Goal: Task Accomplishment & Management: Manage account settings

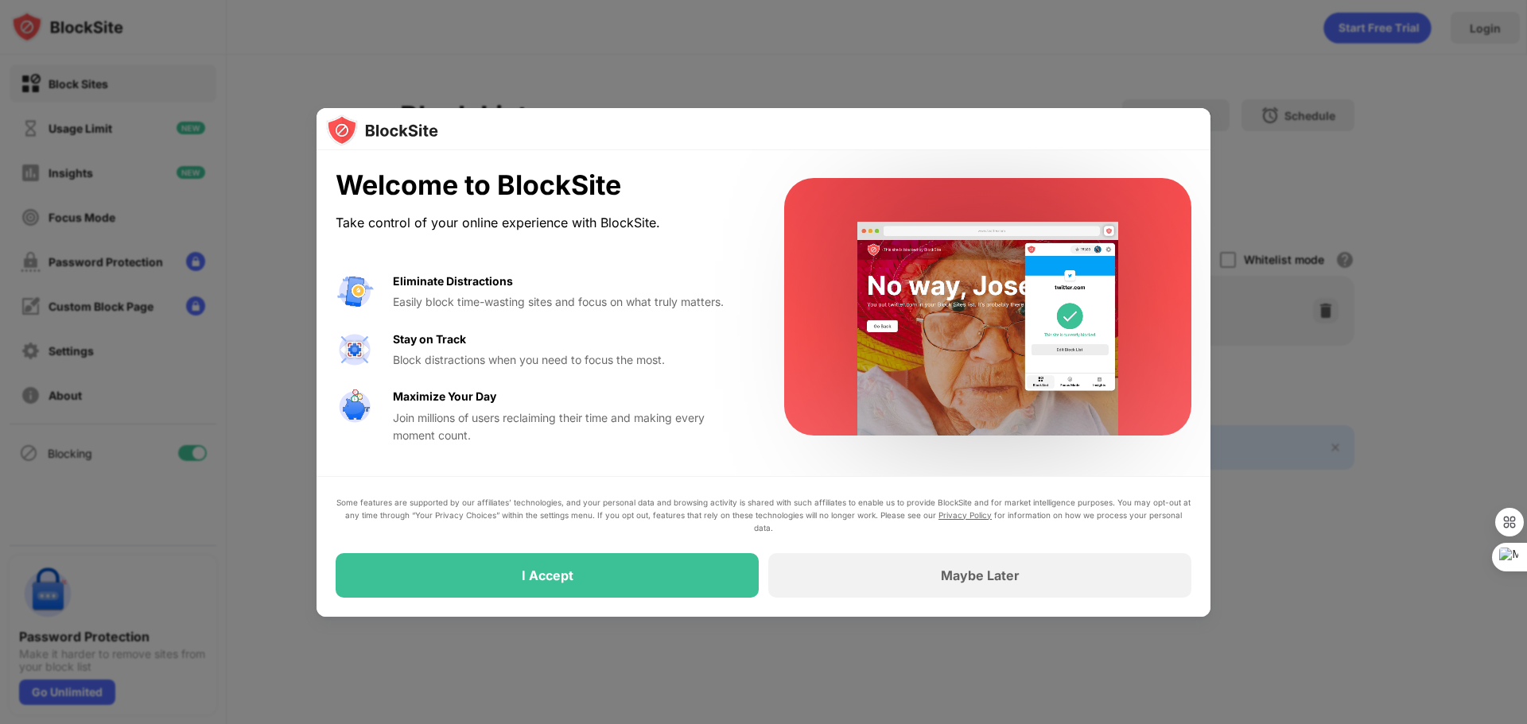
click at [641, 599] on div "Some features are supported by our affiliates’ technologies, and your personal …" at bounding box center [763, 546] width 894 height 141
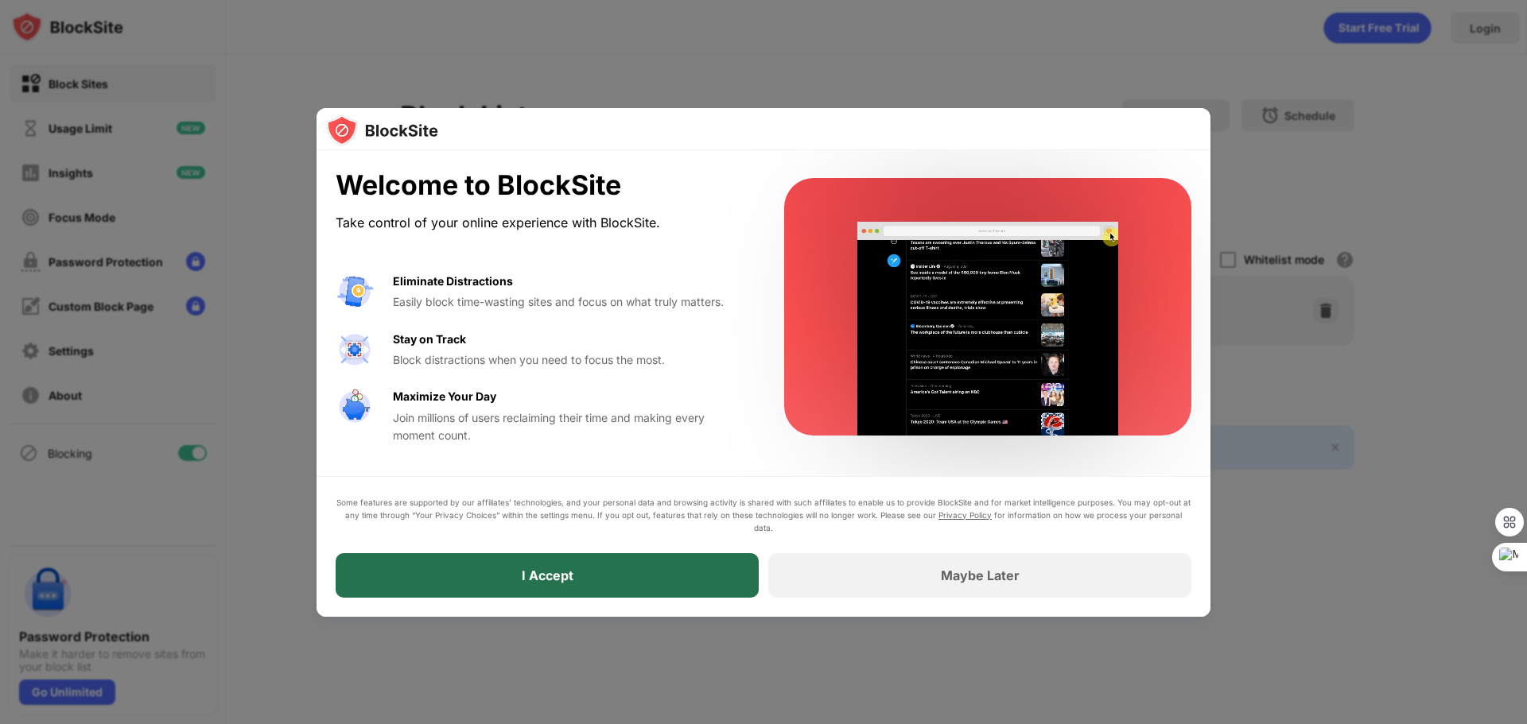
click at [635, 584] on div "I Accept" at bounding box center [547, 575] width 423 height 45
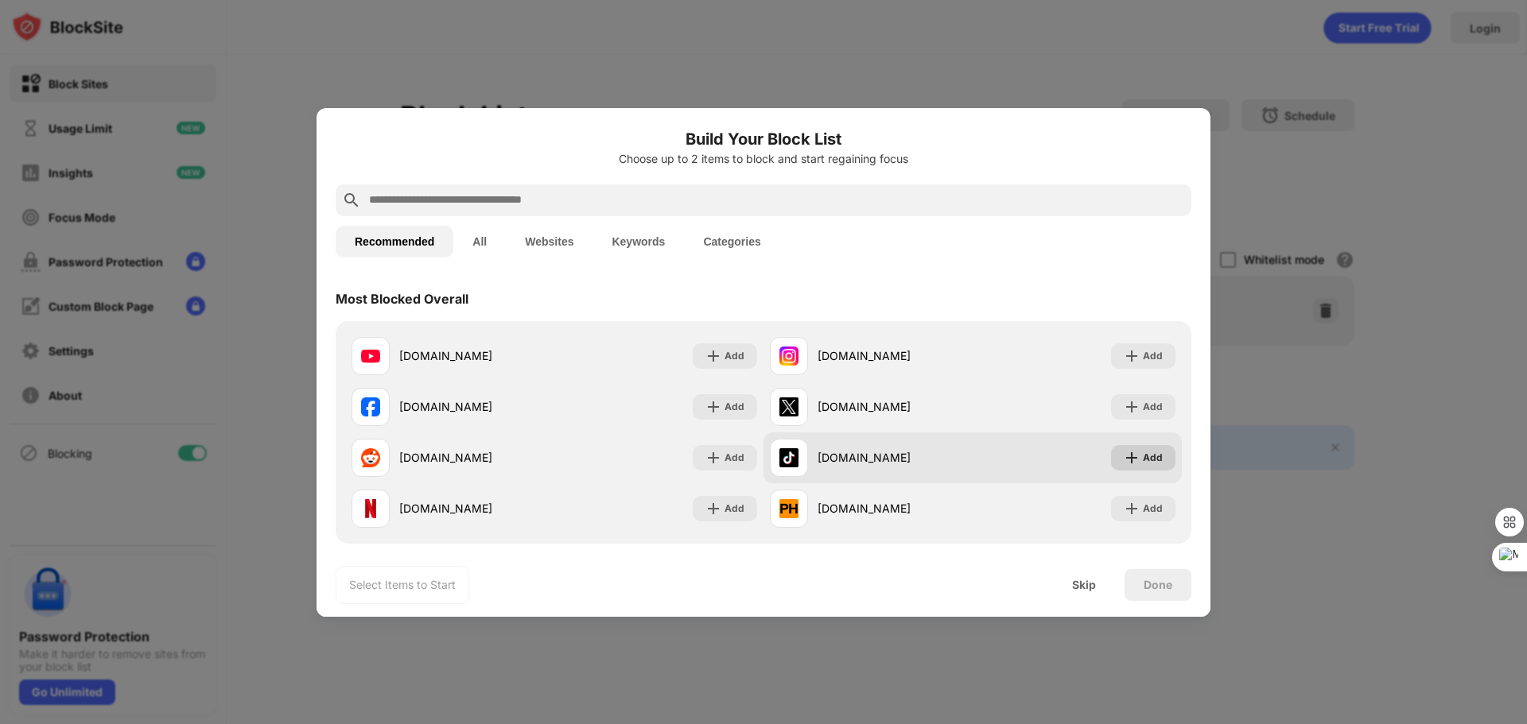
click at [1143, 453] on div "Add" at bounding box center [1153, 458] width 20 height 16
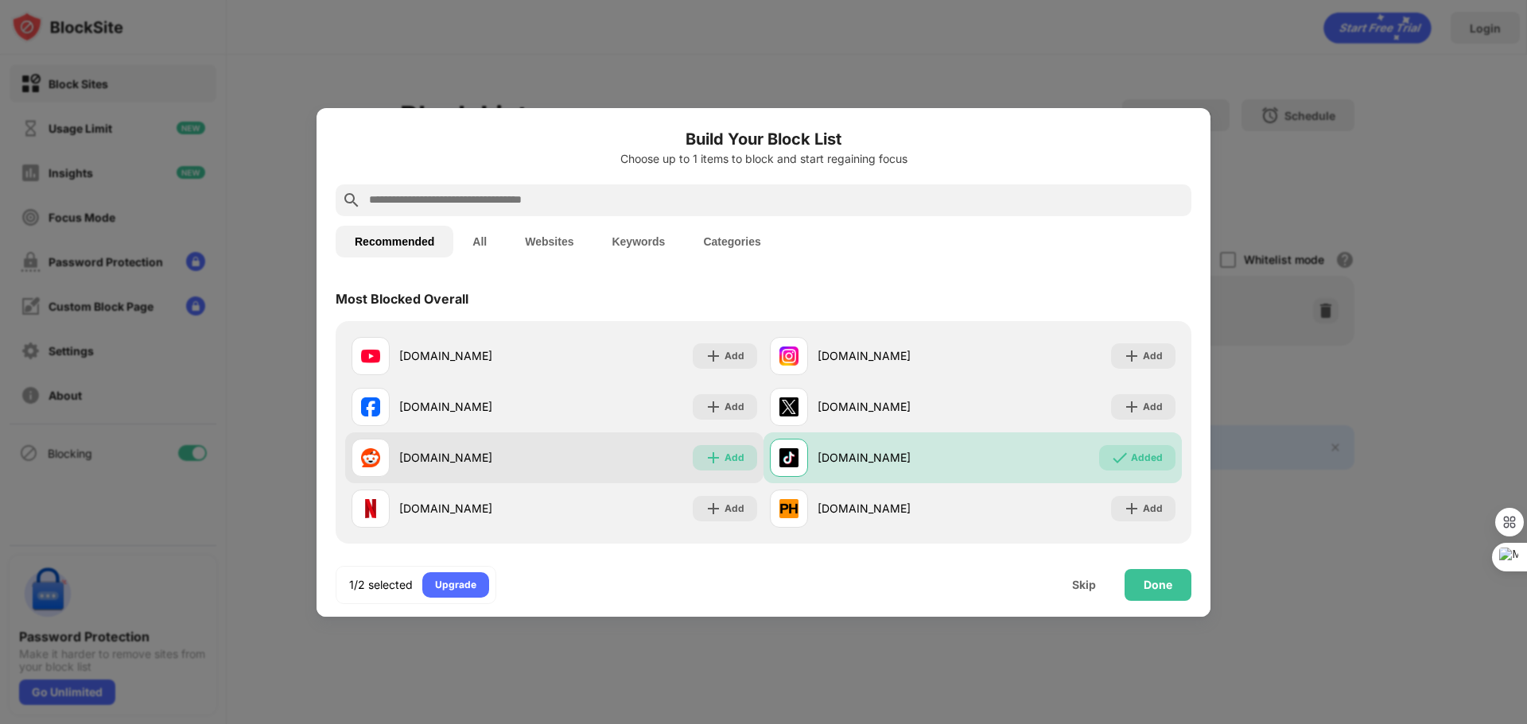
click at [724, 458] on div "Add" at bounding box center [734, 458] width 20 height 16
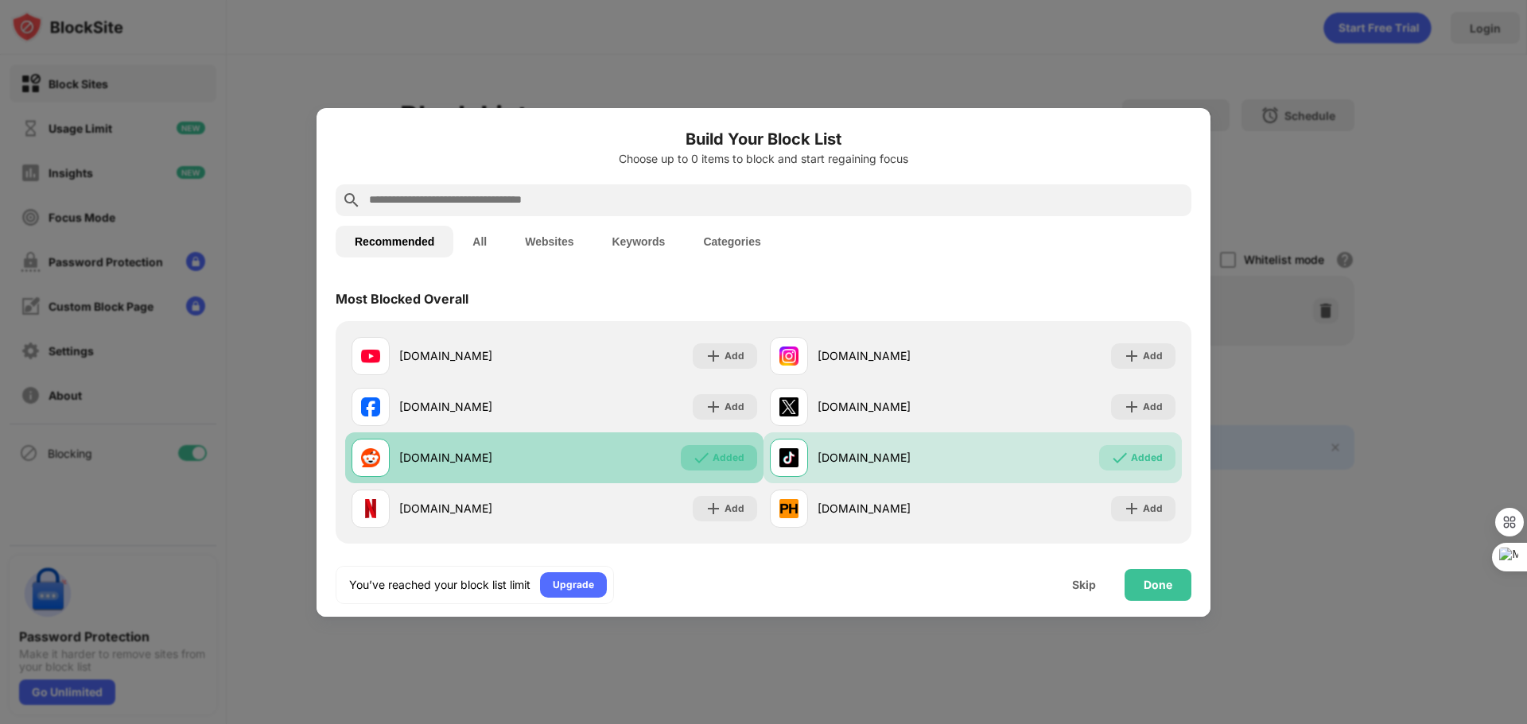
click at [725, 453] on div "Added" at bounding box center [728, 458] width 32 height 16
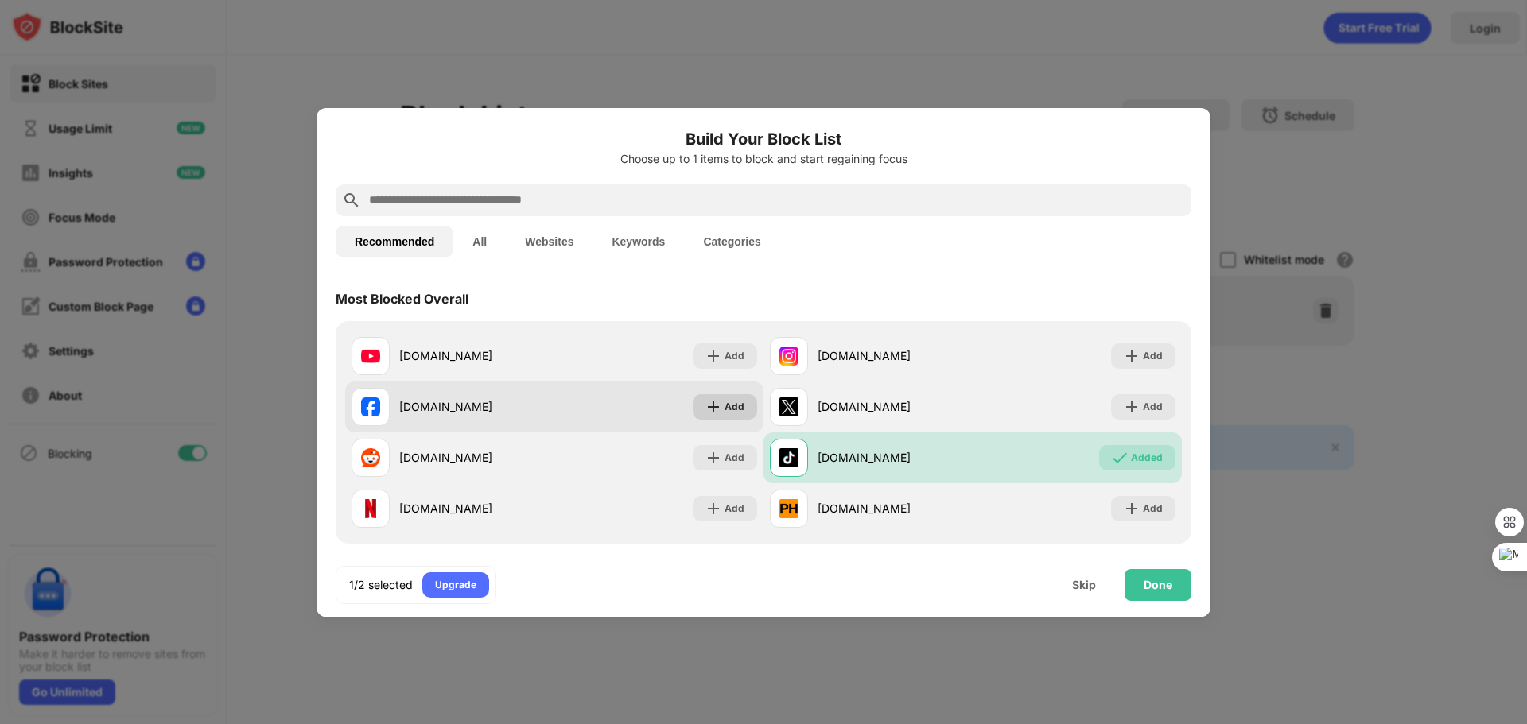
click at [732, 402] on div "Add" at bounding box center [734, 407] width 20 height 16
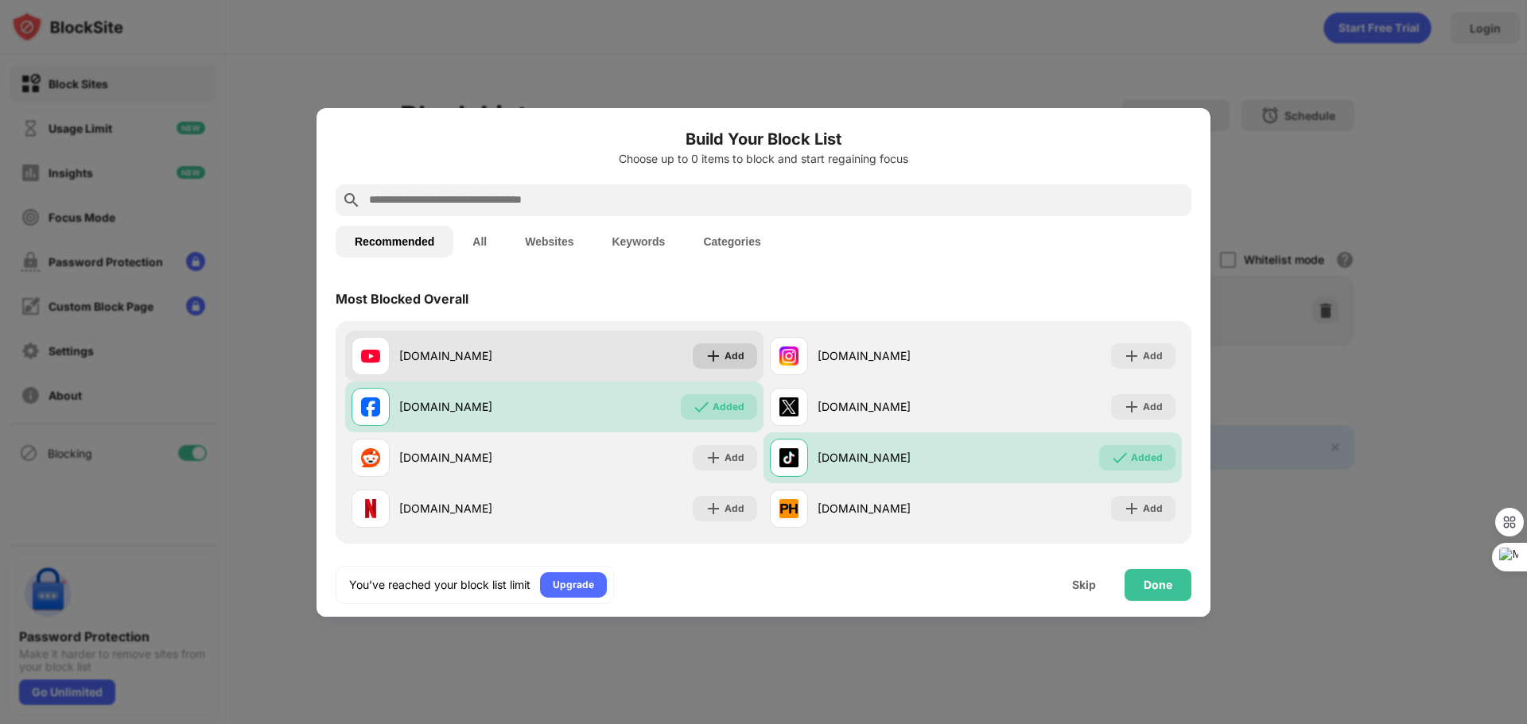
click at [730, 356] on div "Add" at bounding box center [734, 356] width 20 height 16
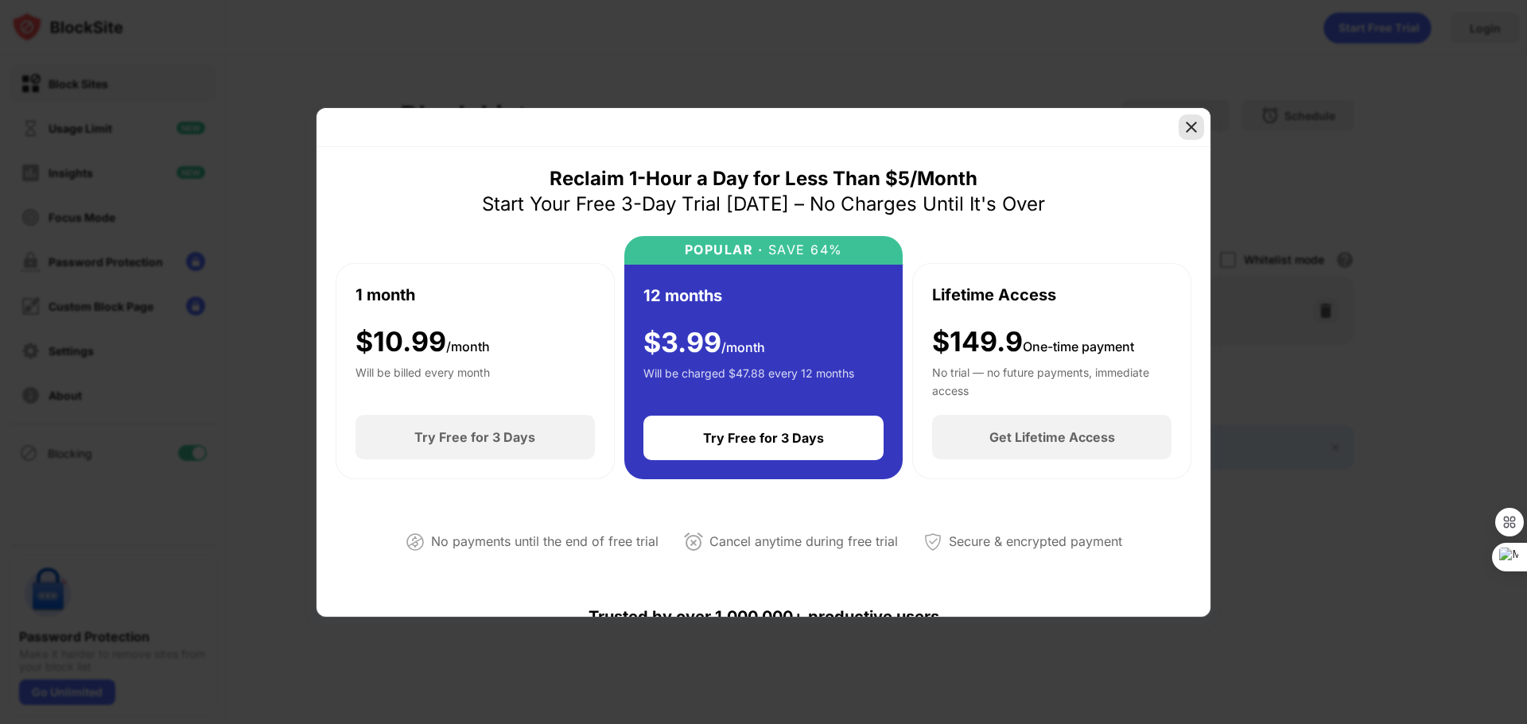
click at [1191, 127] on img at bounding box center [1191, 127] width 16 height 16
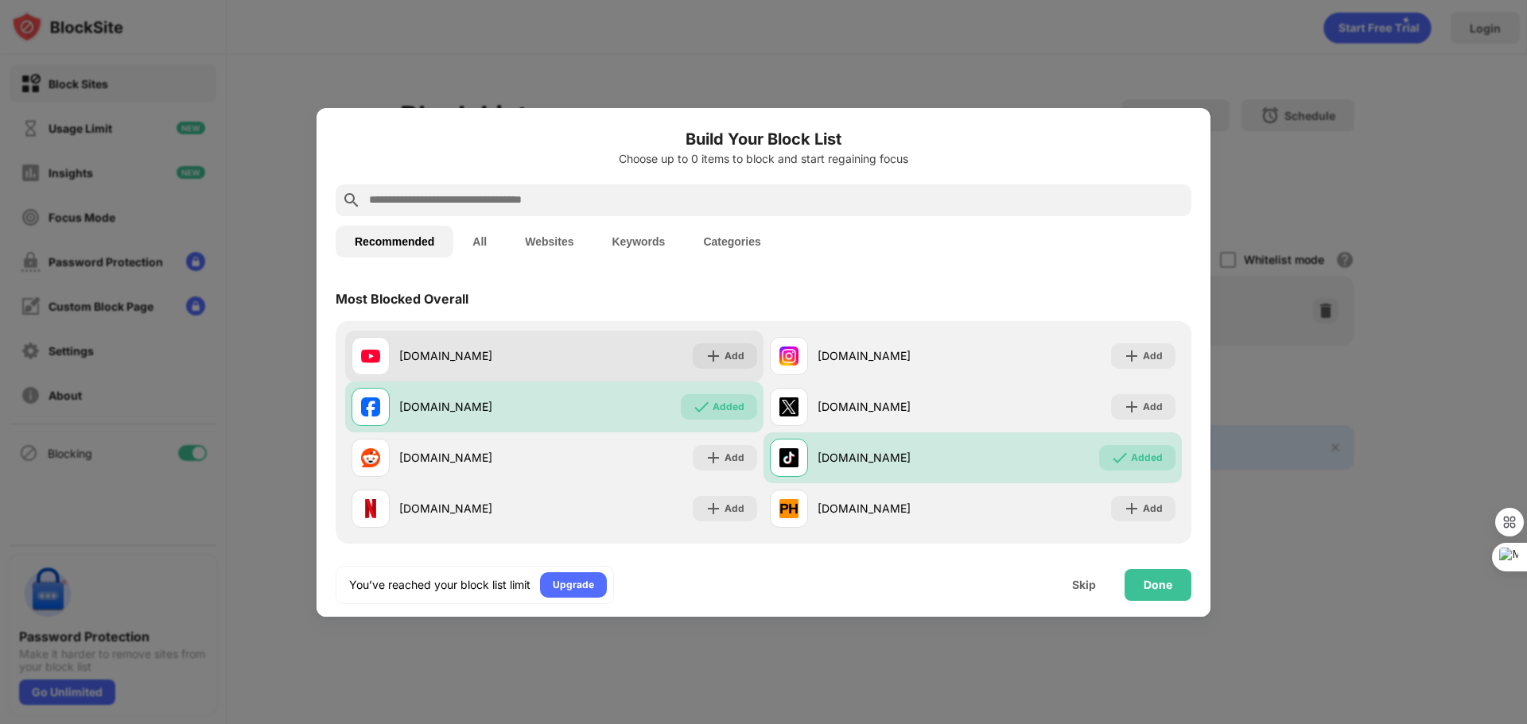
click at [728, 341] on div "youtube.com Add" at bounding box center [554, 356] width 418 height 51
click at [727, 359] on div "Add" at bounding box center [734, 356] width 20 height 16
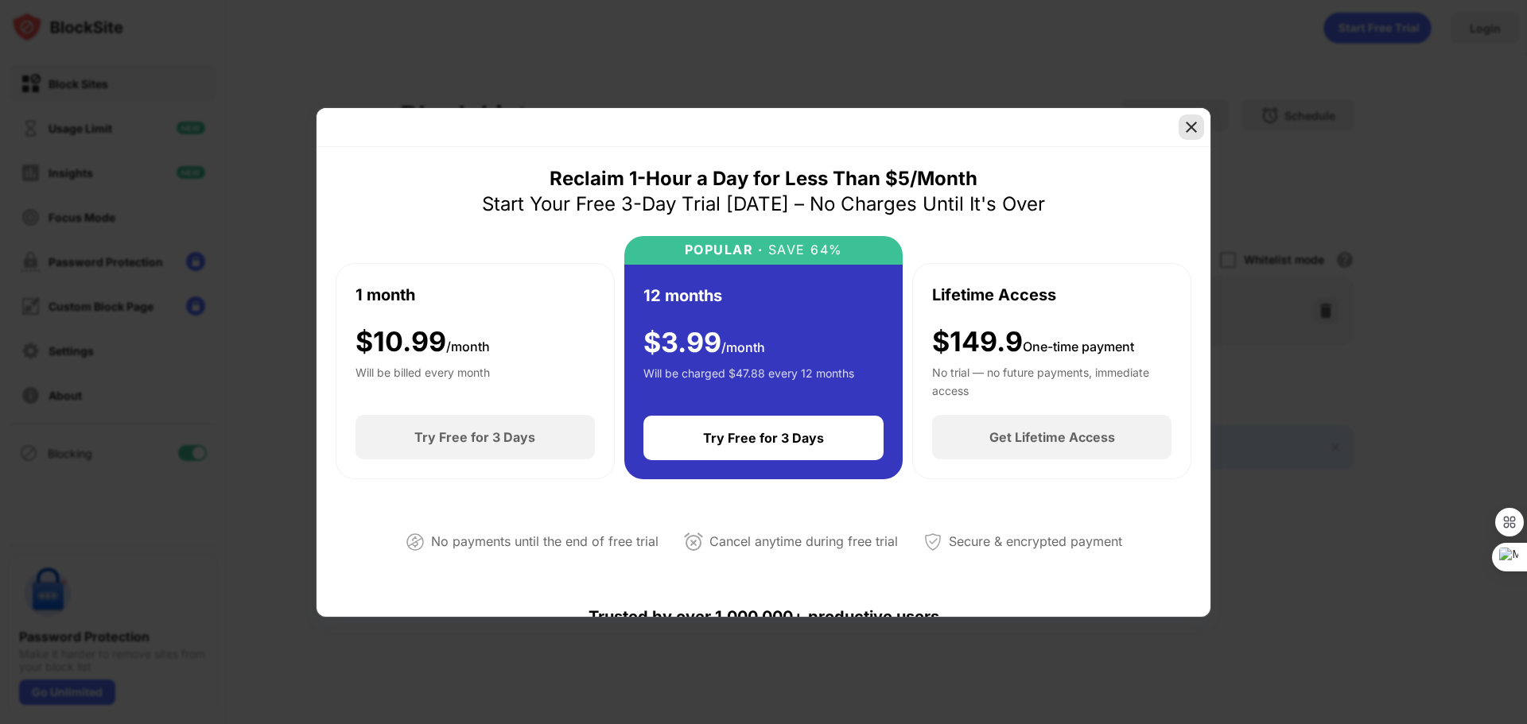
click at [1191, 125] on img at bounding box center [1191, 127] width 16 height 16
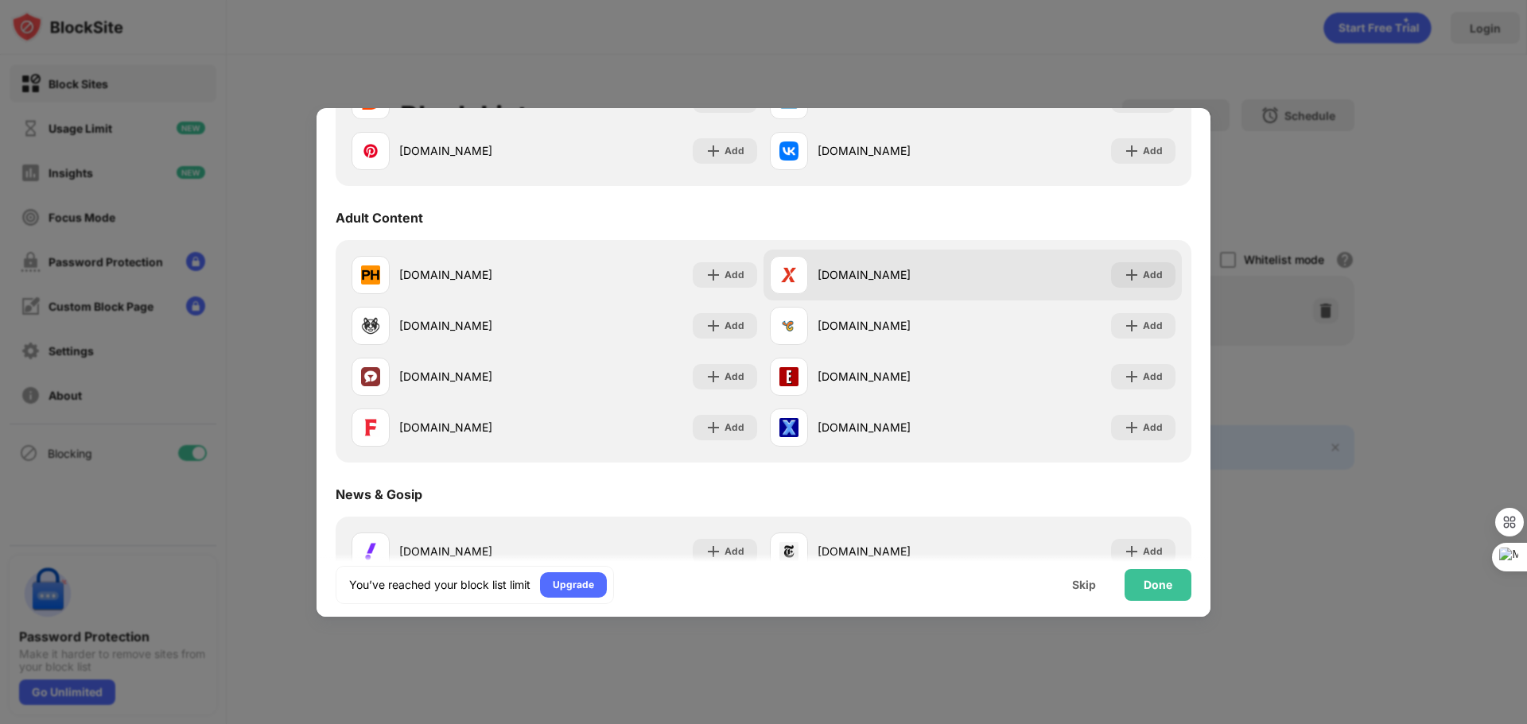
scroll to position [636, 0]
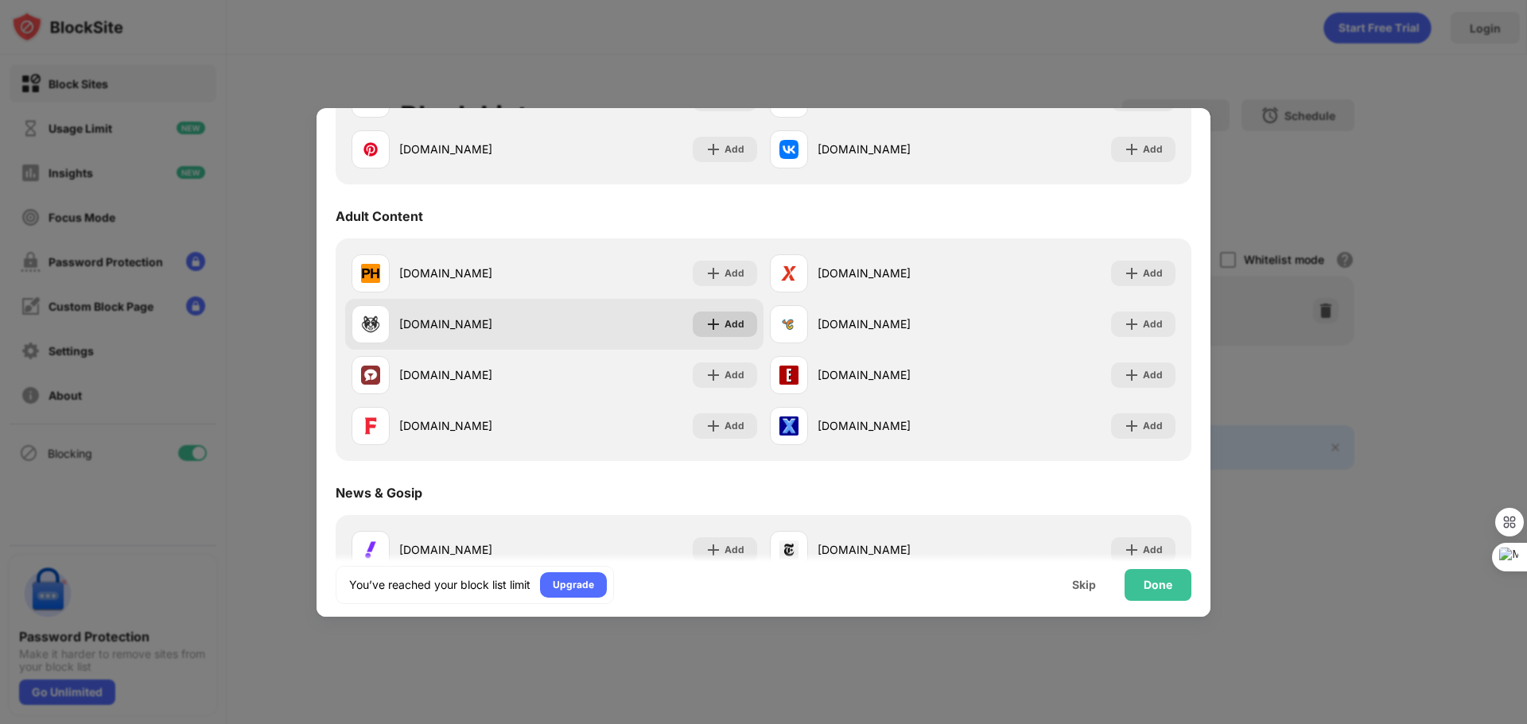
click at [725, 329] on div "Add" at bounding box center [734, 324] width 20 height 16
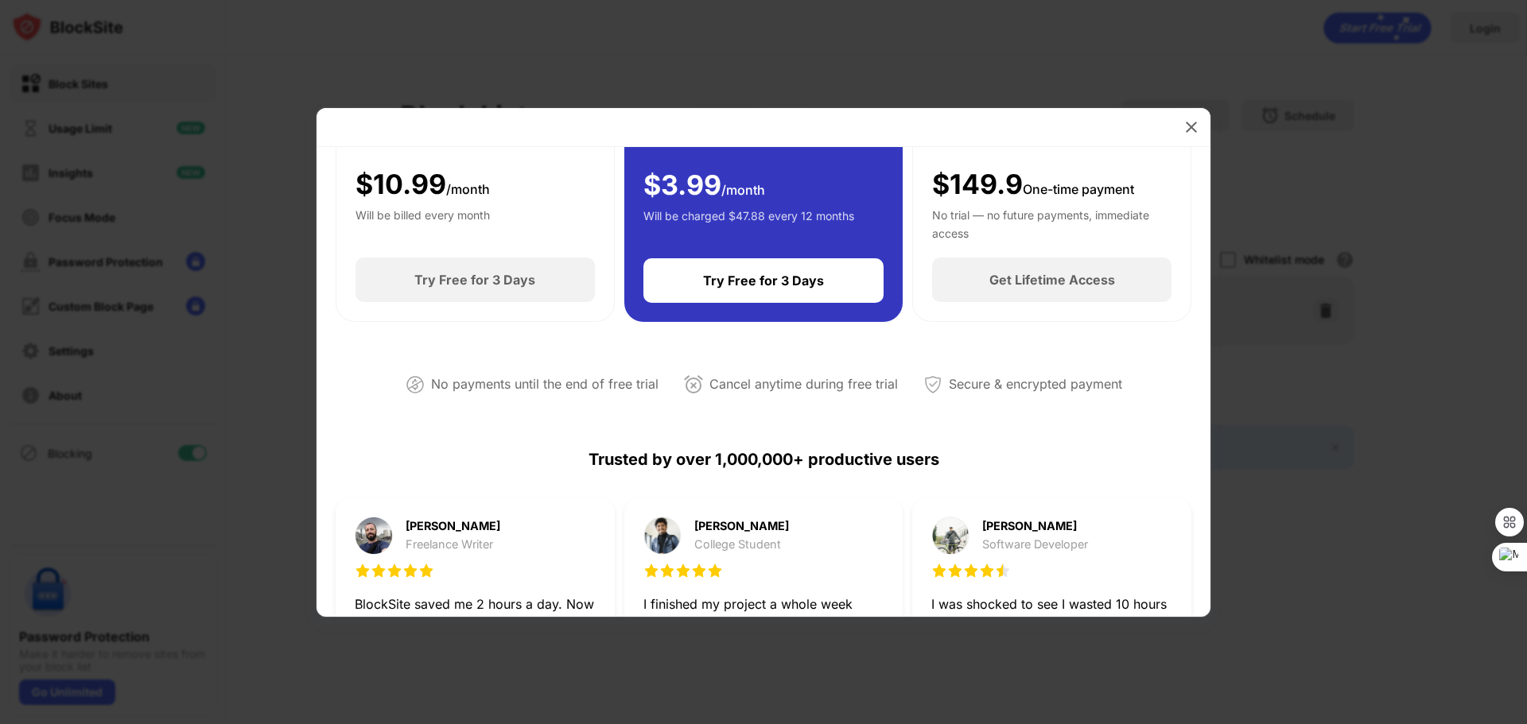
scroll to position [557, 0]
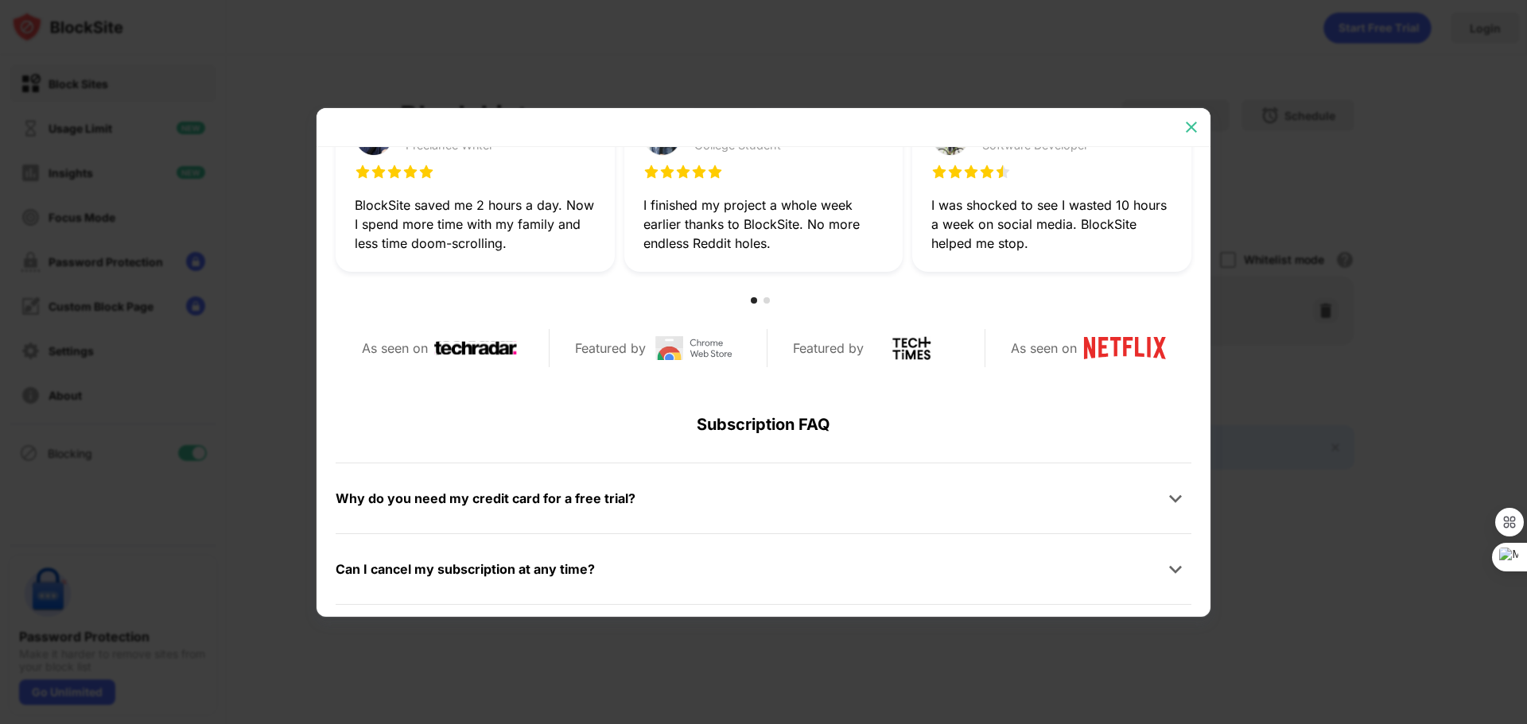
click at [1192, 134] on img at bounding box center [1191, 127] width 16 height 16
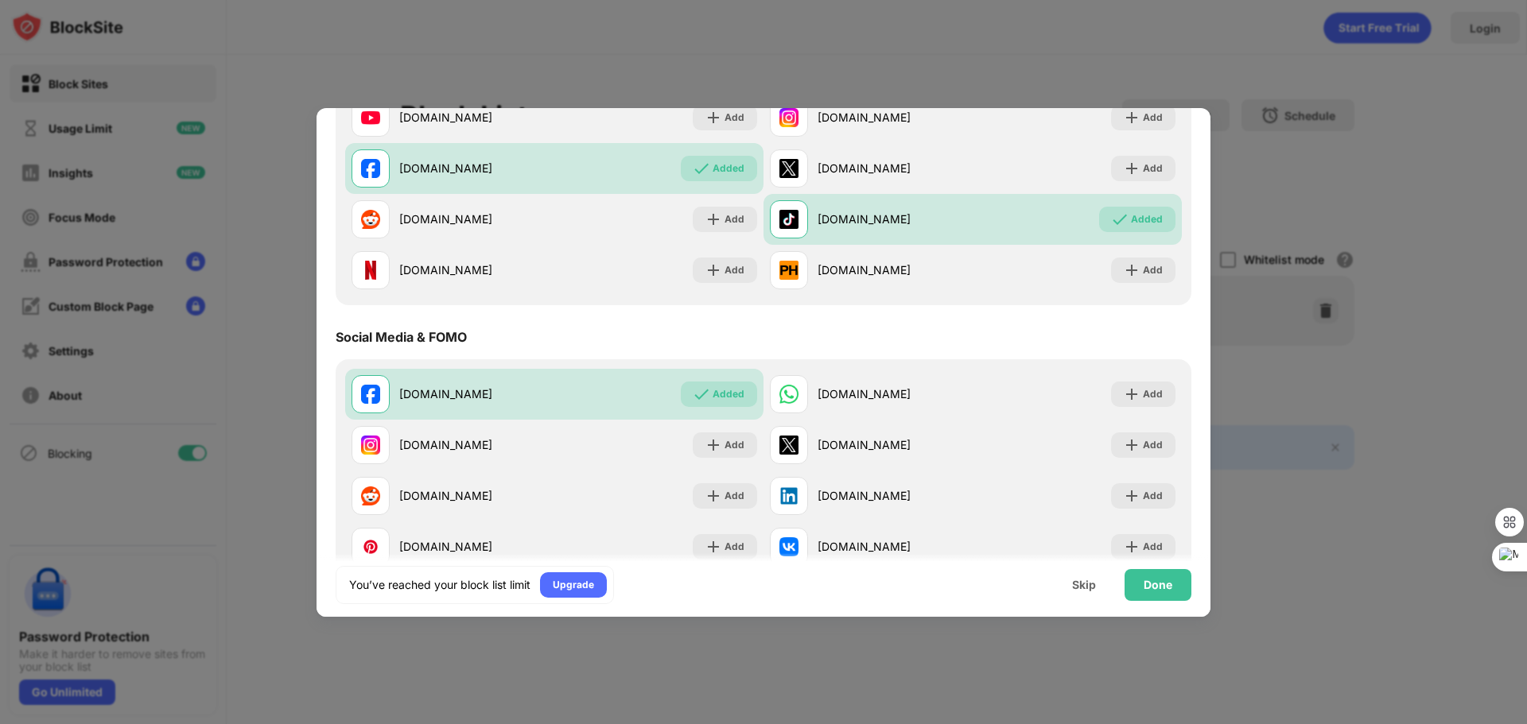
scroll to position [0, 0]
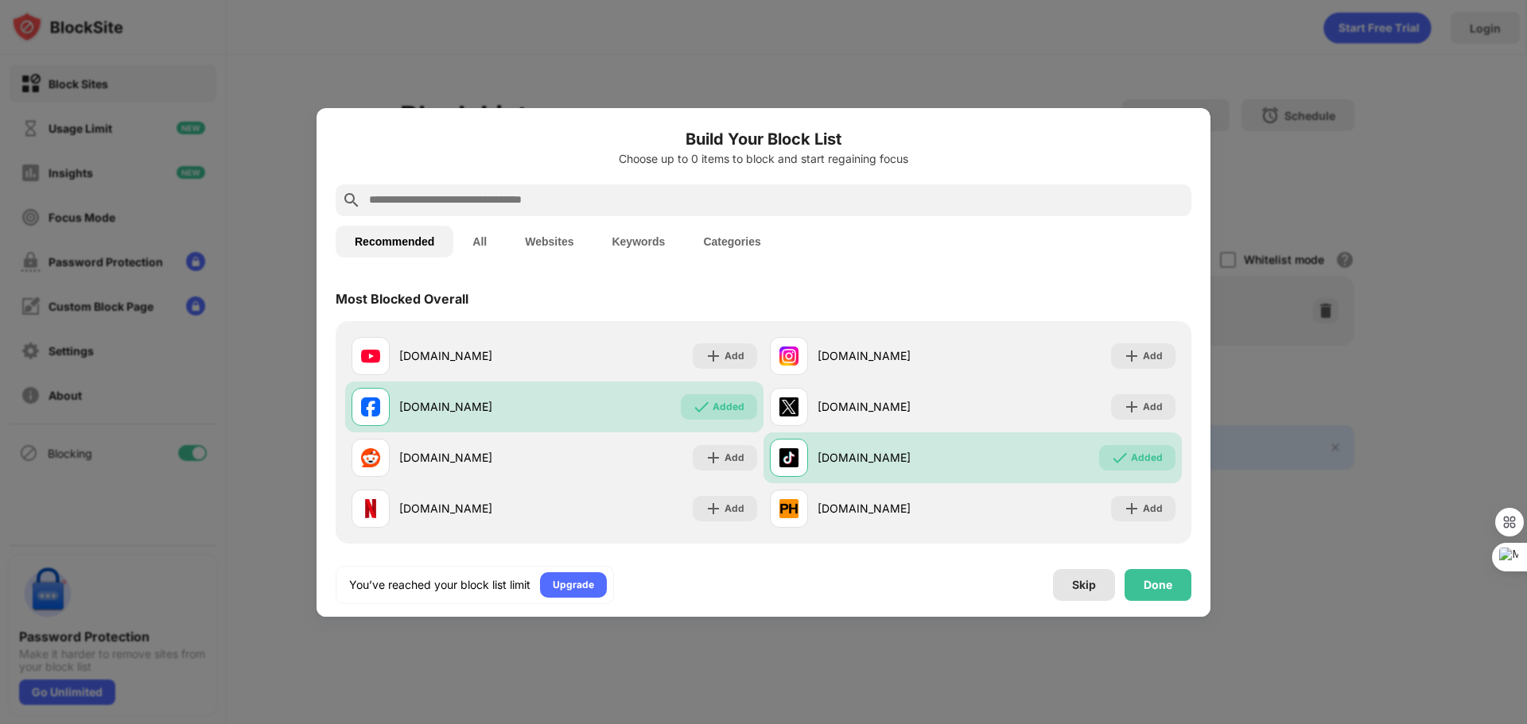
click at [1073, 599] on div "Skip" at bounding box center [1084, 585] width 62 height 32
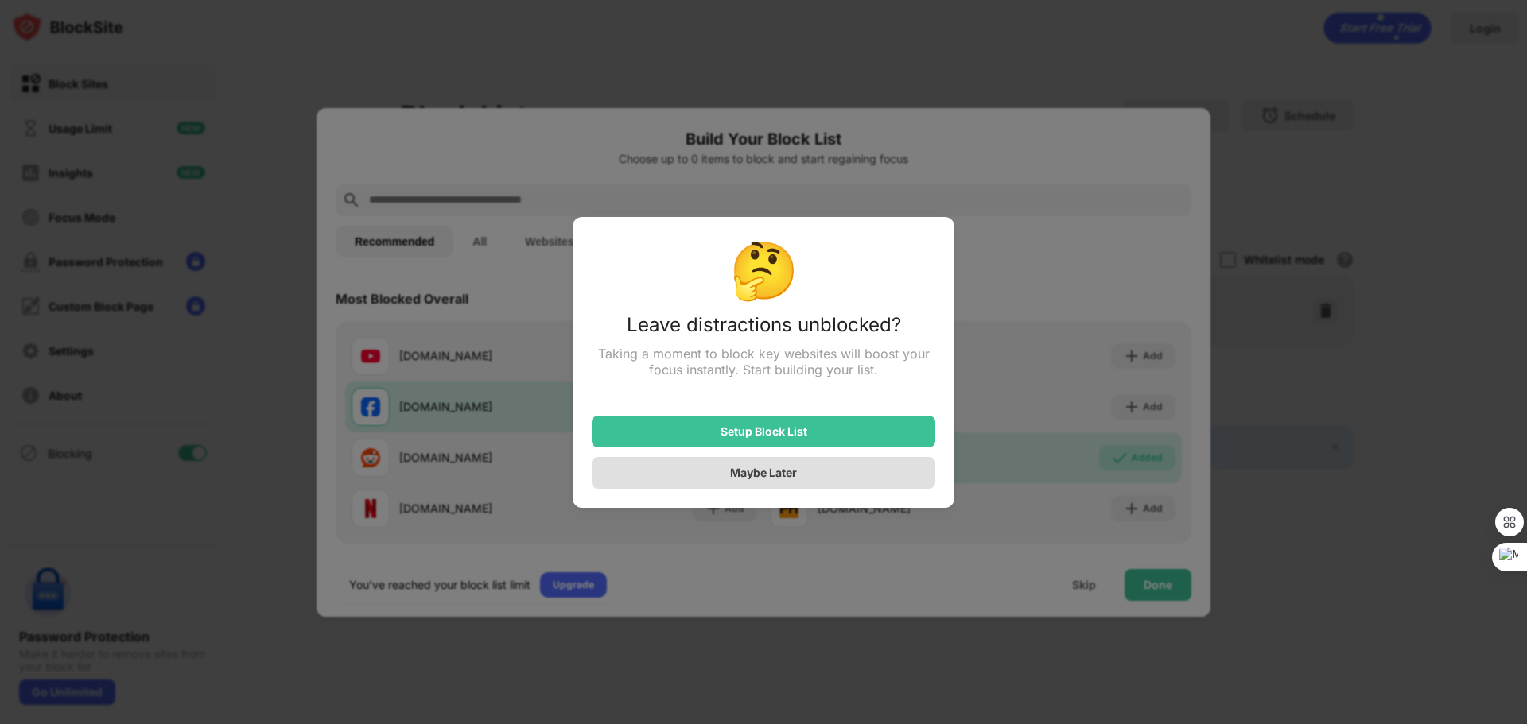
click at [850, 470] on div "Maybe Later" at bounding box center [763, 473] width 343 height 32
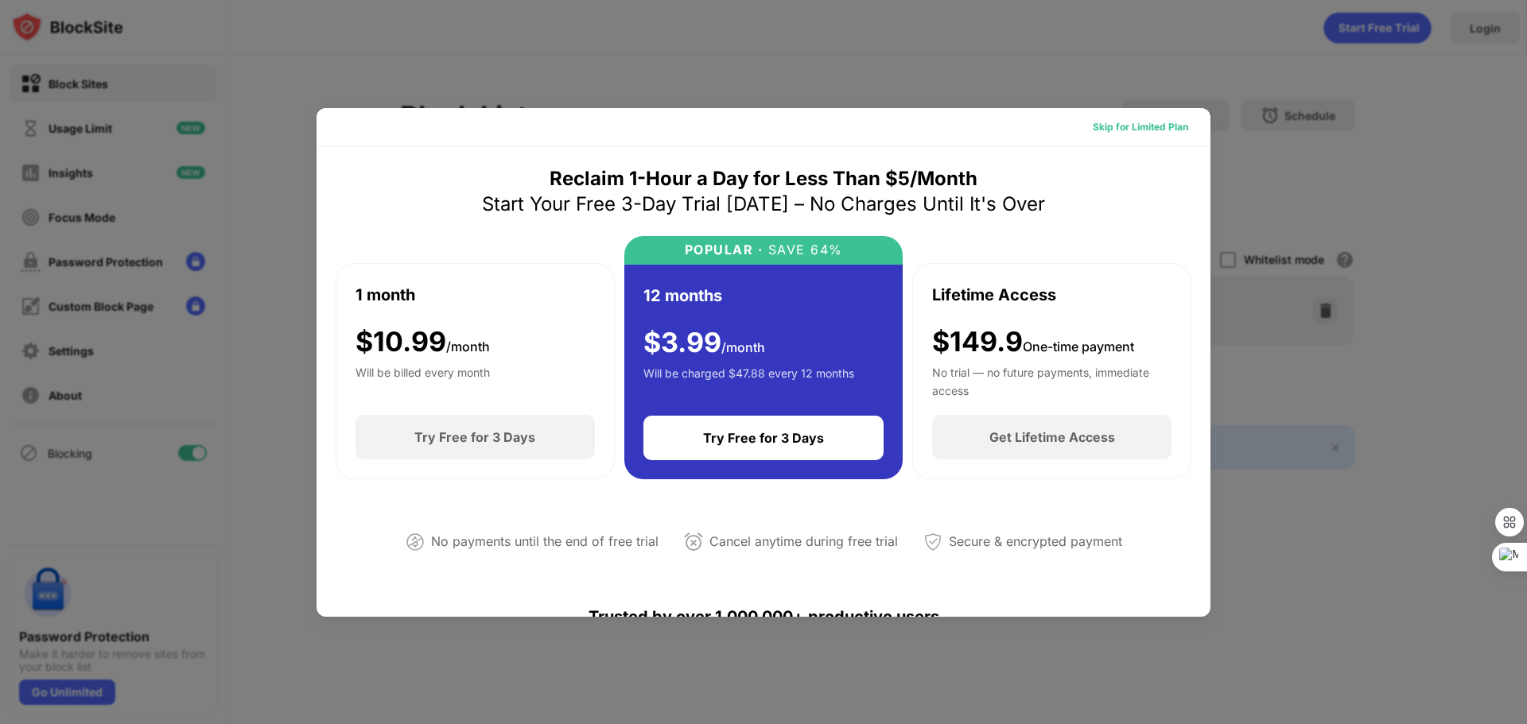
click at [1174, 126] on div "Skip for Limited Plan" at bounding box center [1140, 127] width 95 height 16
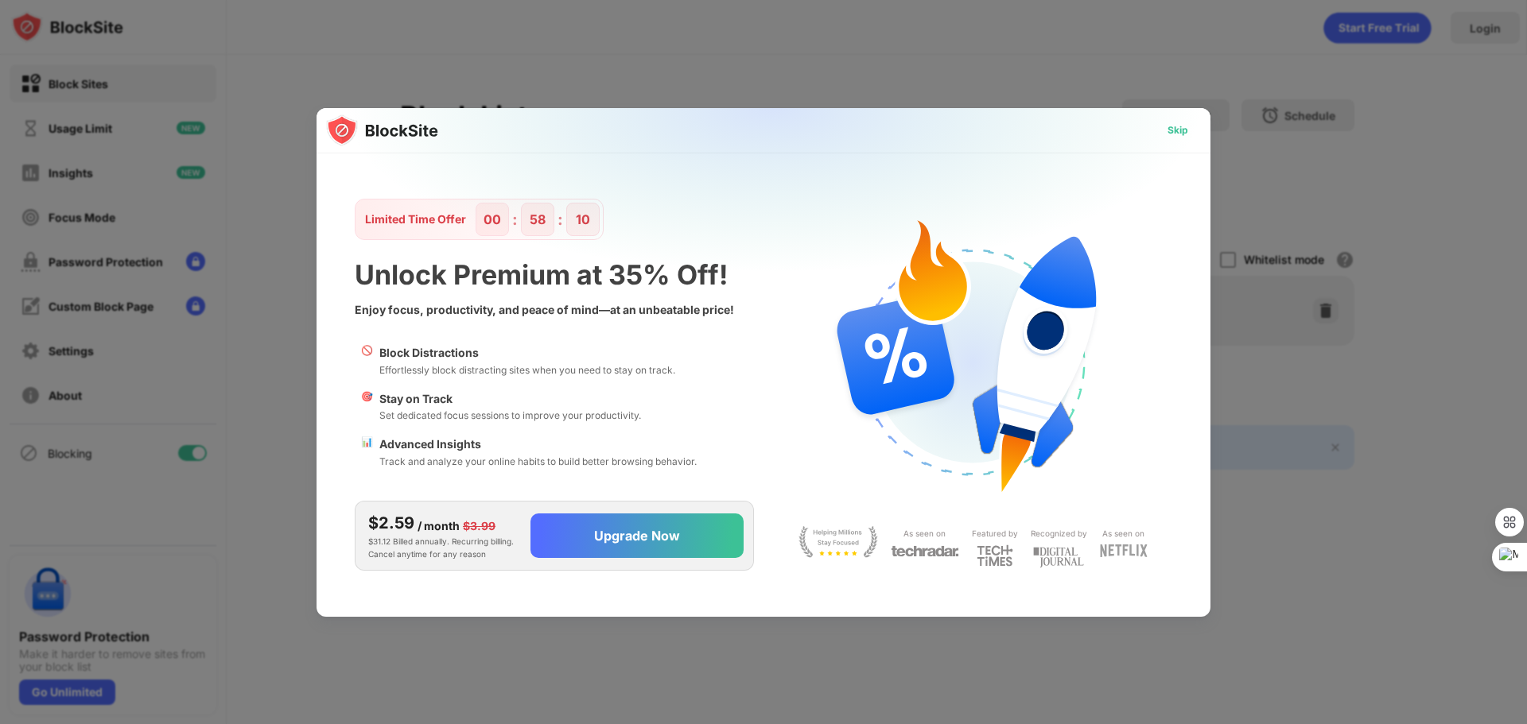
click at [1174, 126] on div "Skip" at bounding box center [1177, 130] width 21 height 16
